Goal: Transaction & Acquisition: Purchase product/service

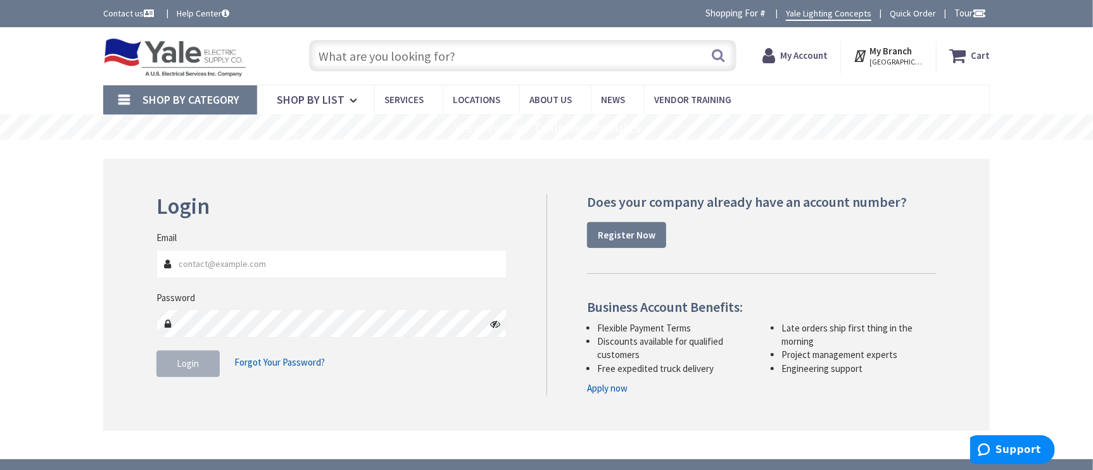
type input "[EMAIL_ADDRESS][DOMAIN_NAME]"
click at [171, 365] on button "Login" at bounding box center [187, 364] width 63 height 27
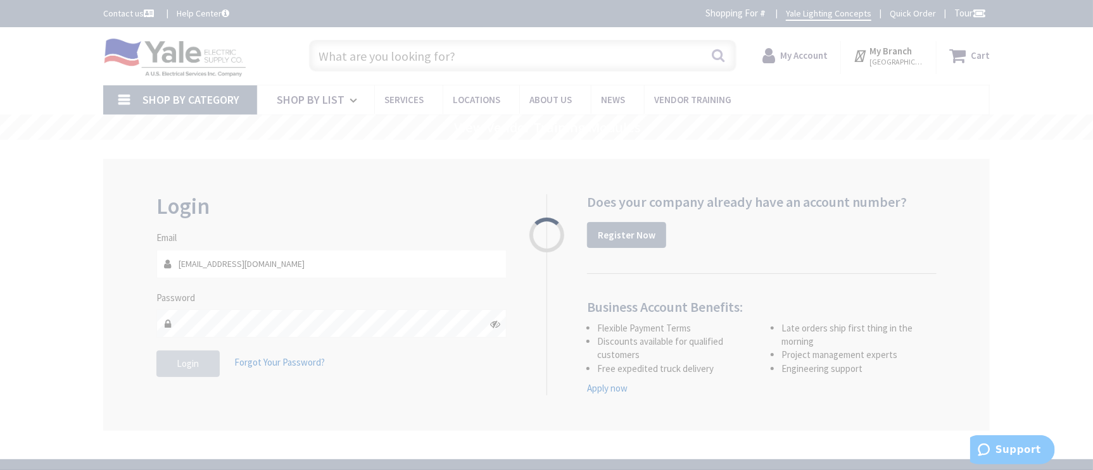
type input "[GEOGRAPHIC_DATA], [GEOGRAPHIC_DATA]"
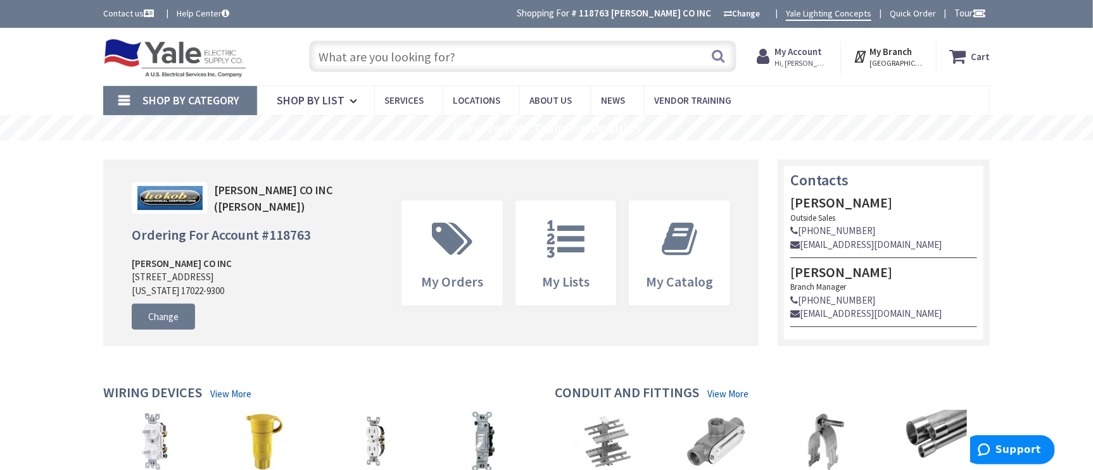
click at [367, 52] on input "text" at bounding box center [522, 57] width 427 height 32
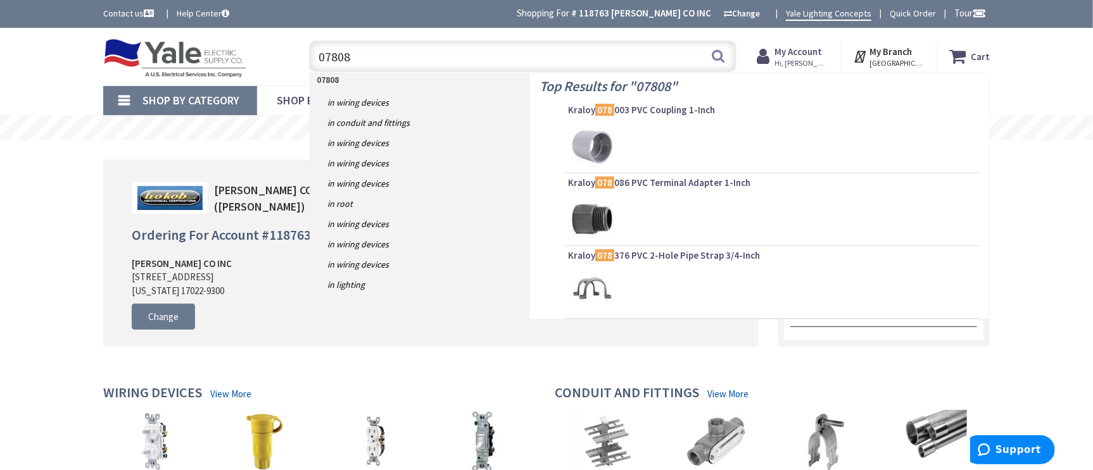
type input "078088"
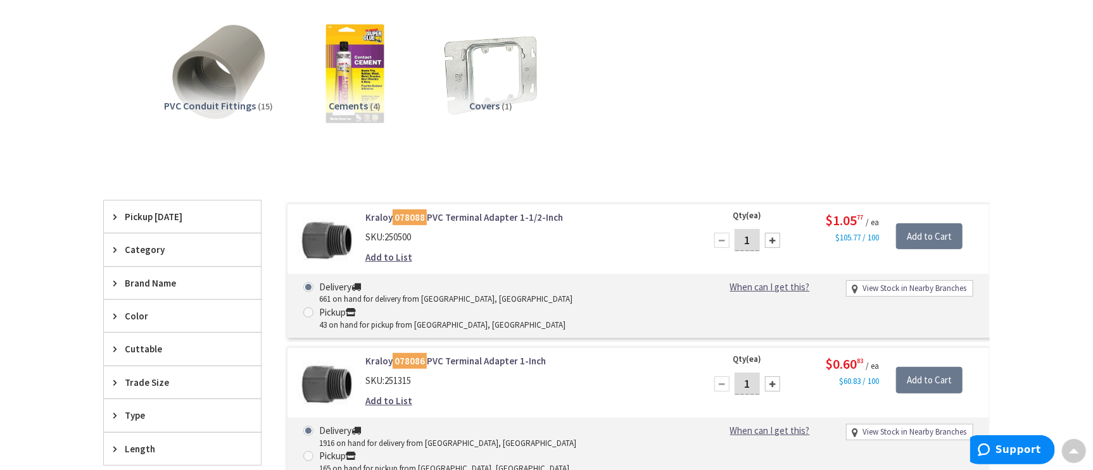
click at [752, 234] on input "1" at bounding box center [746, 240] width 25 height 22
drag, startPoint x: 751, startPoint y: 239, endPoint x: 741, endPoint y: 236, distance: 10.0
click at [741, 236] on input "1" at bounding box center [746, 240] width 25 height 22
type input "61"
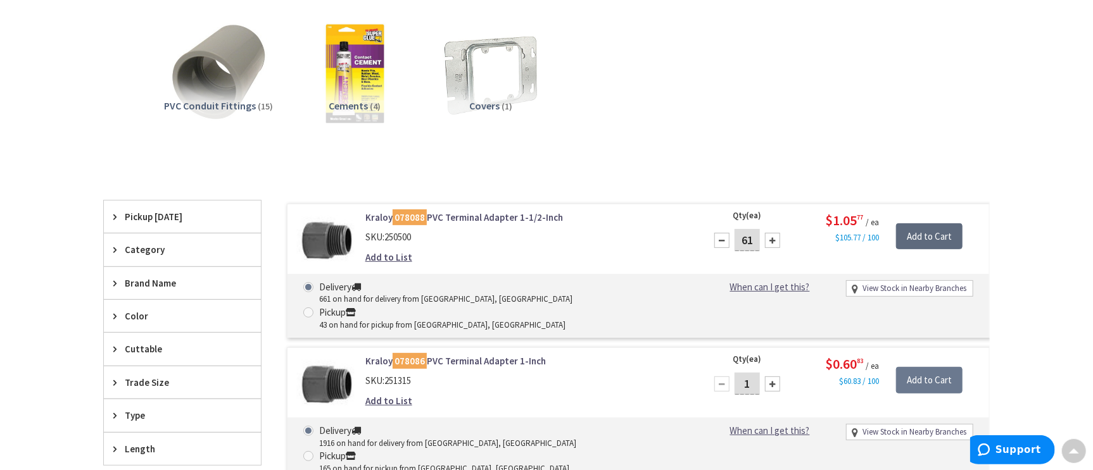
click at [934, 232] on input "Add to Cart" at bounding box center [929, 236] width 66 height 27
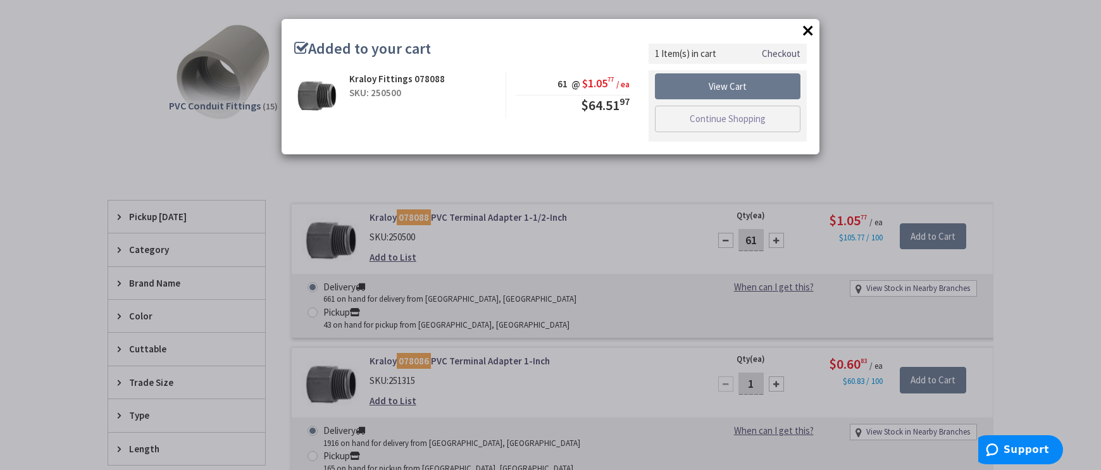
click at [809, 28] on button "×" at bounding box center [808, 30] width 19 height 19
